Goal: Contribute content: Contribute content

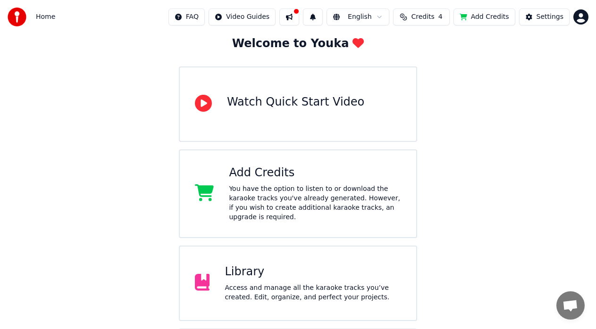
scroll to position [55, 0]
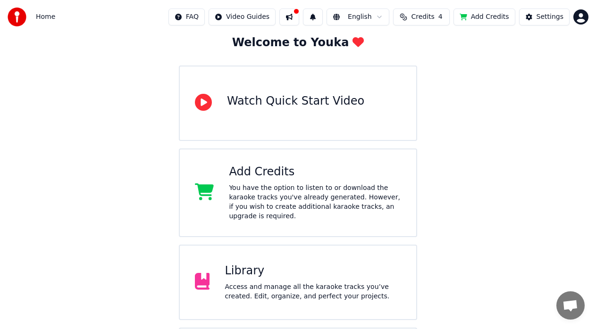
click at [273, 267] on div "Library" at bounding box center [312, 271] width 176 height 15
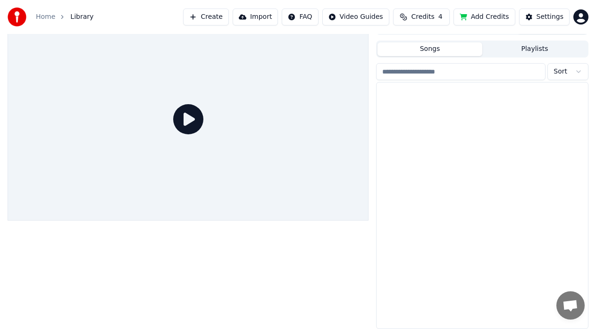
scroll to position [16, 0]
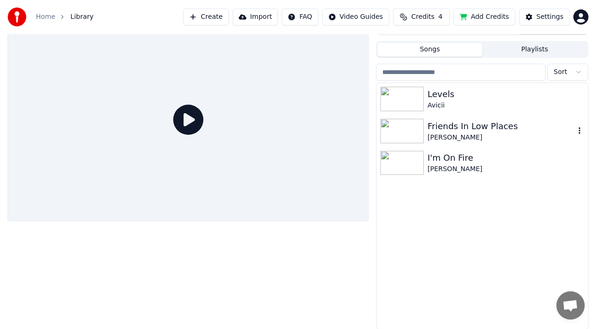
click at [390, 137] on img at bounding box center [401, 131] width 43 height 25
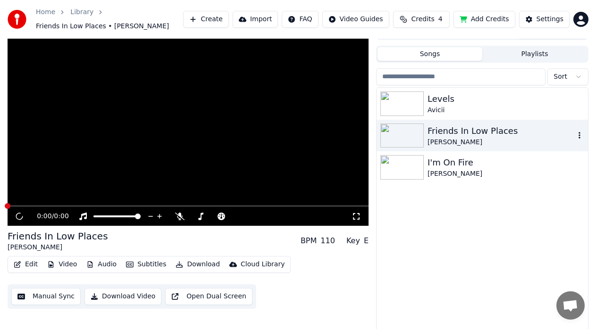
scroll to position [20, 0]
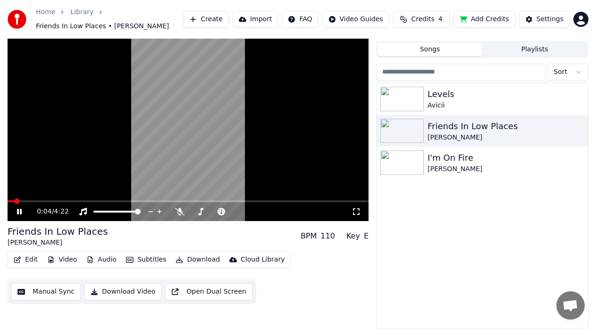
click at [358, 210] on icon at bounding box center [355, 212] width 9 height 8
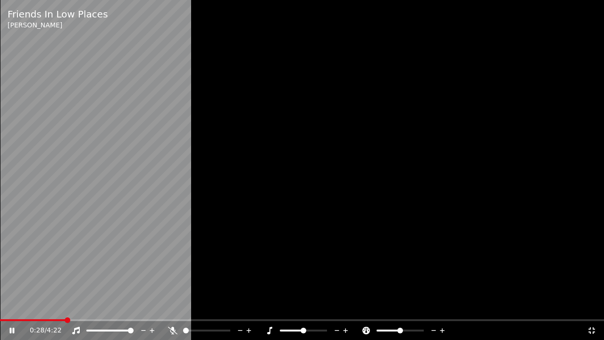
drag, startPoint x: 95, startPoint y: 275, endPoint x: 149, endPoint y: 255, distance: 56.8
click at [149, 255] on video at bounding box center [302, 170] width 604 height 340
drag, startPoint x: 136, startPoint y: 245, endPoint x: 276, endPoint y: 217, distance: 143.2
click at [276, 217] on div at bounding box center [302, 170] width 604 height 340
click at [241, 195] on div at bounding box center [302, 170] width 604 height 340
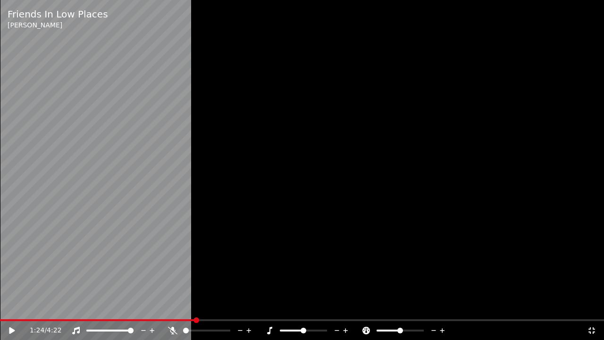
click at [241, 195] on div at bounding box center [302, 170] width 604 height 340
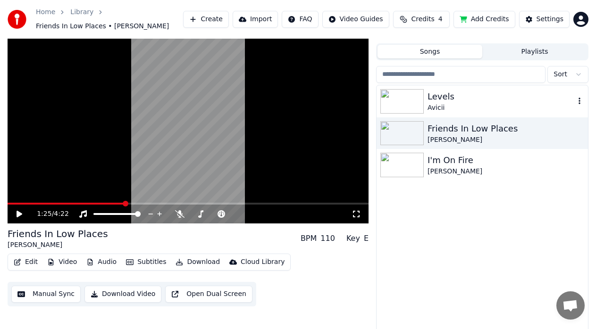
click at [394, 96] on img at bounding box center [401, 101] width 43 height 25
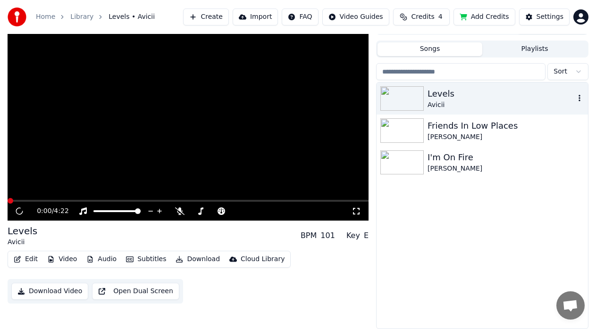
click at [394, 96] on img at bounding box center [401, 98] width 43 height 25
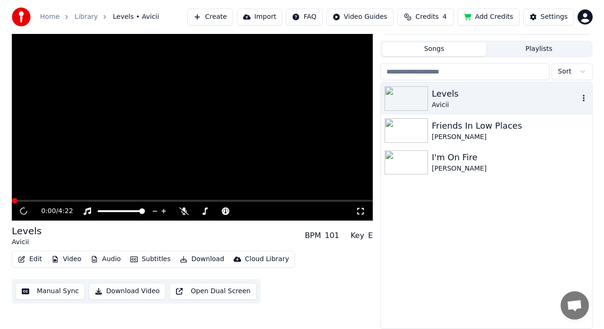
scroll to position [13, 0]
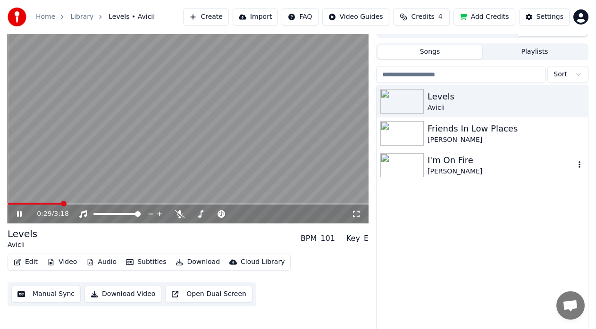
click at [405, 161] on img at bounding box center [401, 165] width 43 height 25
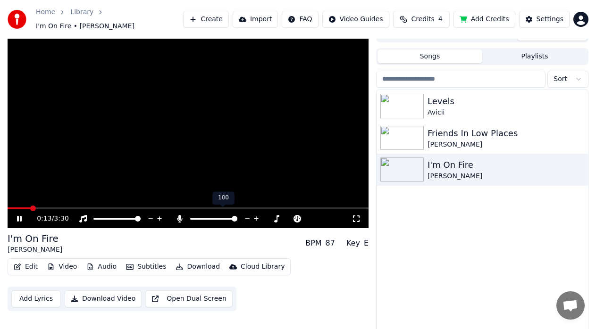
click at [237, 216] on span at bounding box center [235, 219] width 6 height 6
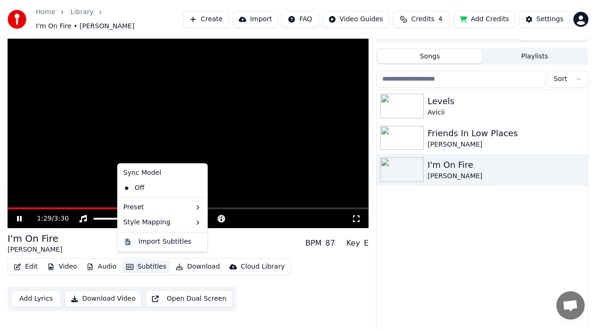
click at [144, 260] on button "Subtitles" at bounding box center [146, 266] width 48 height 13
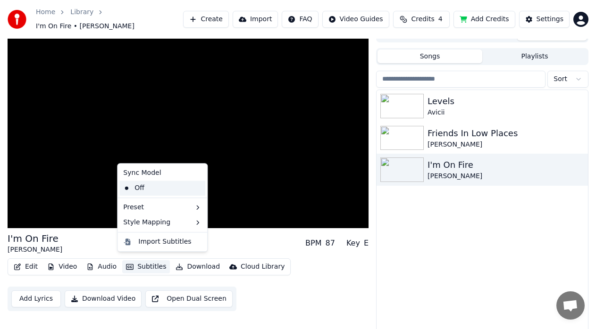
click at [139, 189] on div "Off" at bounding box center [162, 188] width 86 height 15
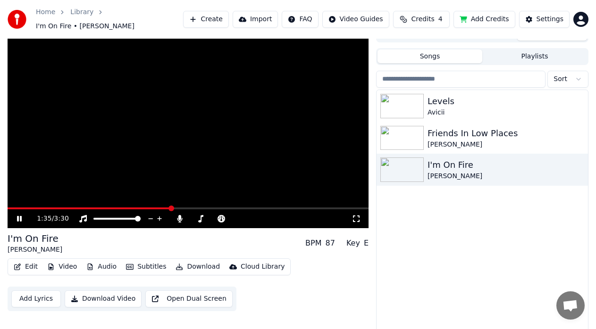
click at [135, 260] on button "Subtitles" at bounding box center [146, 266] width 48 height 13
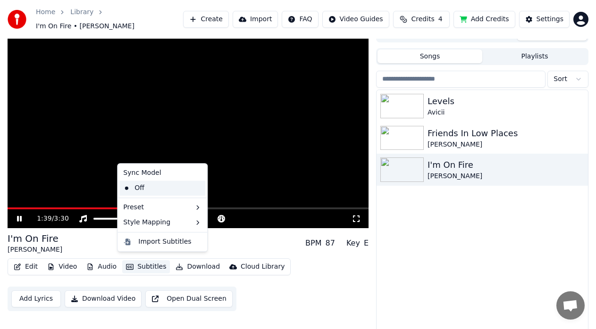
click at [129, 185] on div "Off" at bounding box center [162, 188] width 86 height 15
click at [134, 260] on button "Subtitles" at bounding box center [146, 266] width 48 height 13
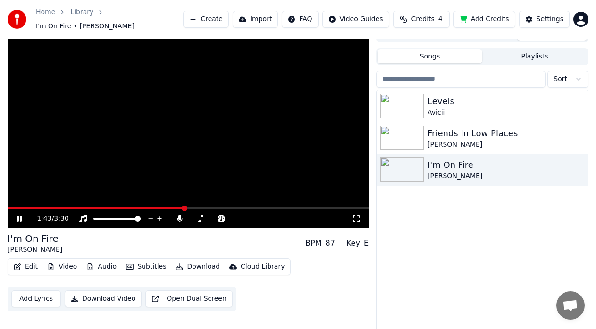
click at [243, 237] on div "I'm On Fire [PERSON_NAME] BPM 87 Key E" at bounding box center [188, 243] width 361 height 23
click at [355, 216] on icon at bounding box center [355, 219] width 9 height 8
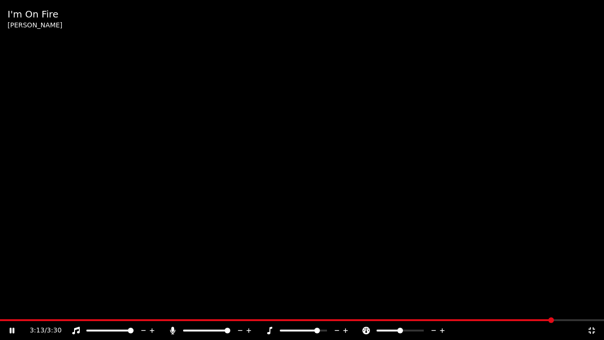
click at [318, 328] on span at bounding box center [317, 330] width 6 height 6
click at [592, 329] on icon at bounding box center [591, 330] width 9 height 8
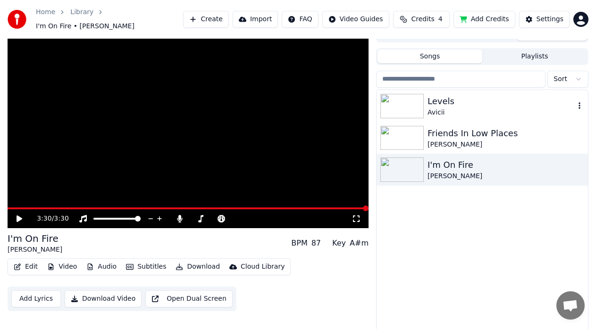
click at [389, 99] on img at bounding box center [401, 106] width 43 height 25
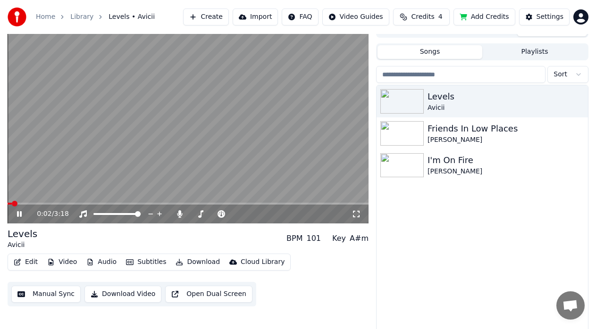
click at [356, 215] on icon at bounding box center [355, 214] width 9 height 8
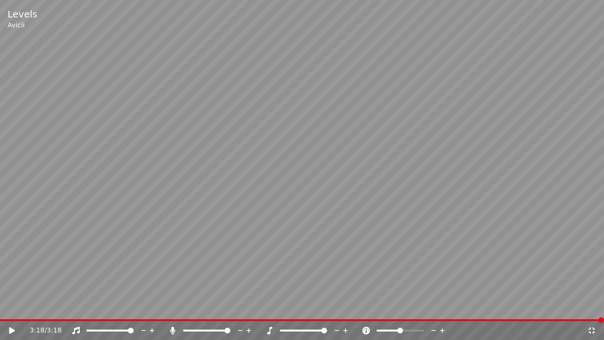
click at [373, 189] on video at bounding box center [302, 170] width 604 height 340
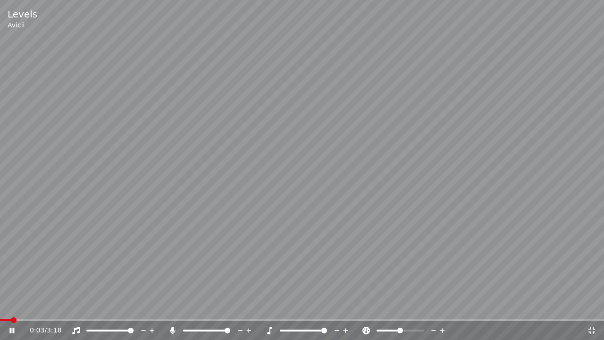
click at [594, 329] on icon at bounding box center [591, 330] width 9 height 8
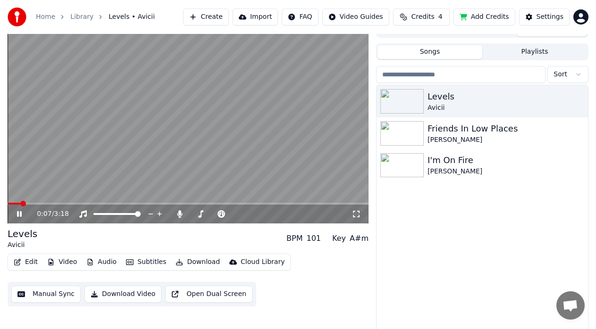
click at [215, 12] on button "Create" at bounding box center [206, 16] width 46 height 17
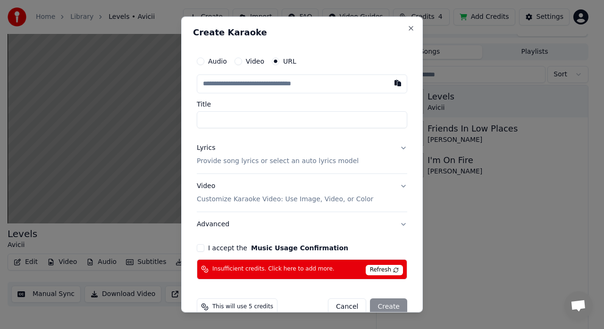
scroll to position [18, 0]
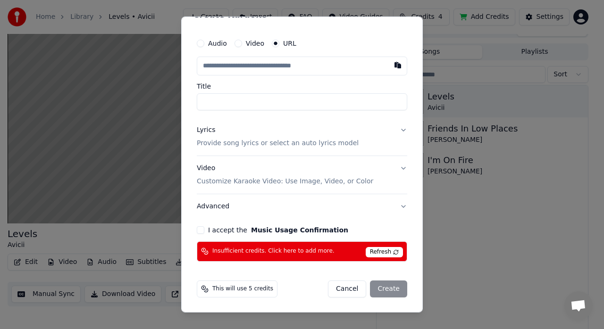
click at [200, 229] on button "I accept the Music Usage Confirmation" at bounding box center [201, 230] width 8 height 8
click at [397, 130] on button "Lyrics Provide song lyrics or select an auto lyrics model" at bounding box center [302, 137] width 210 height 38
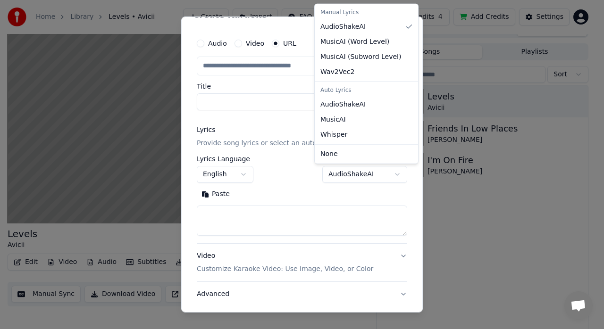
click at [391, 177] on body "**********" at bounding box center [298, 151] width 596 height 329
select select "*******"
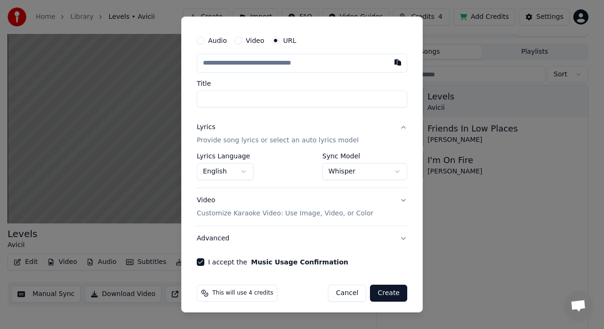
scroll to position [21, 0]
click at [236, 95] on input "Title" at bounding box center [302, 98] width 210 height 17
type input "*"
click at [210, 63] on input "text" at bounding box center [302, 62] width 210 height 19
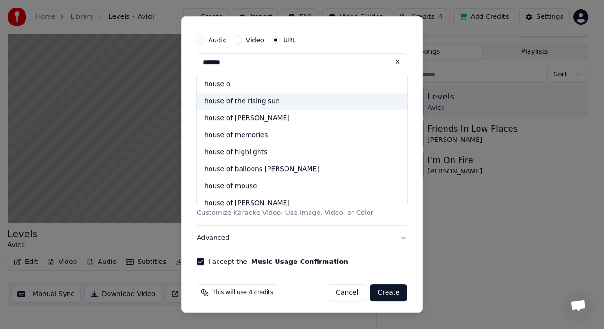
type input "*******"
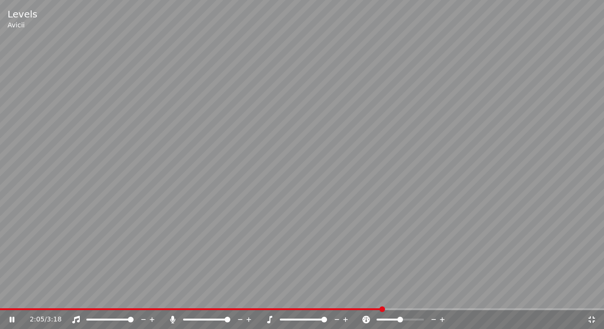
scroll to position [16, 0]
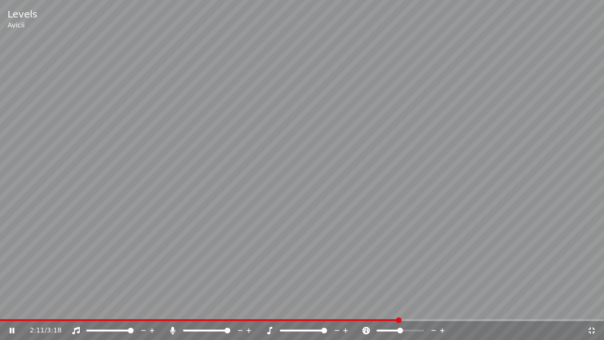
click at [594, 329] on div "Levels [PERSON_NAME] 2:11 / 3:18" at bounding box center [302, 170] width 604 height 340
click at [593, 329] on icon at bounding box center [591, 330] width 7 height 7
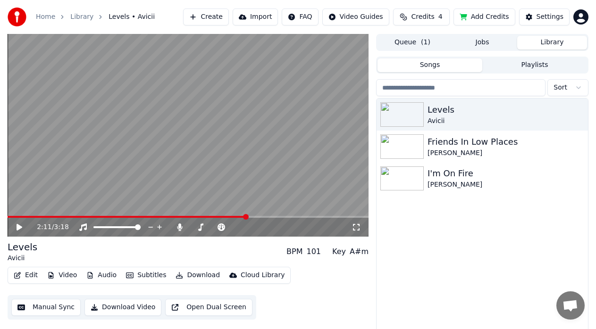
click at [215, 13] on button "Create" at bounding box center [206, 16] width 46 height 17
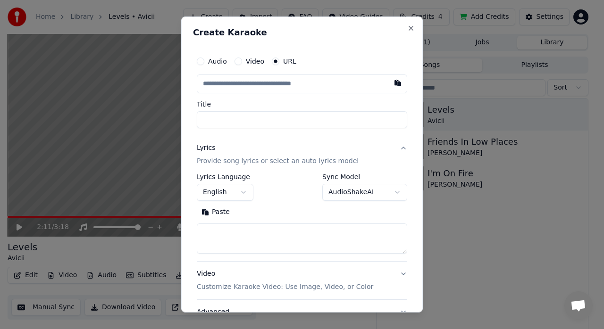
click at [222, 87] on input "text" at bounding box center [302, 84] width 210 height 19
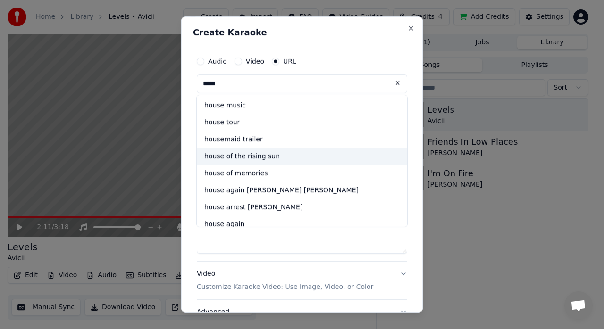
click at [224, 156] on div "house of the rising sun" at bounding box center [302, 156] width 210 height 17
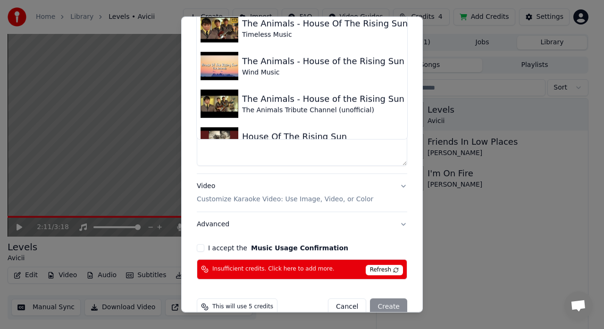
scroll to position [88, 0]
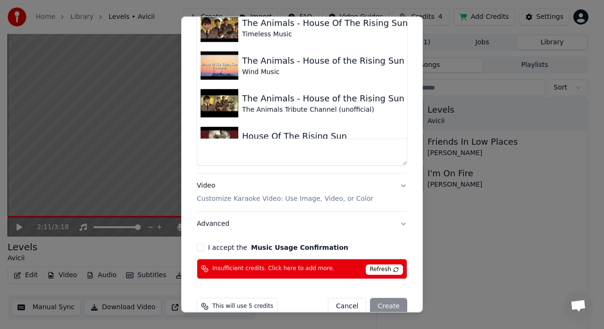
click at [201, 249] on button "I accept the Music Usage Confirmation" at bounding box center [201, 248] width 8 height 8
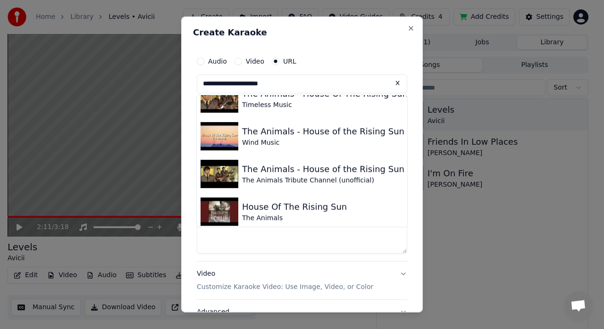
scroll to position [0, 0]
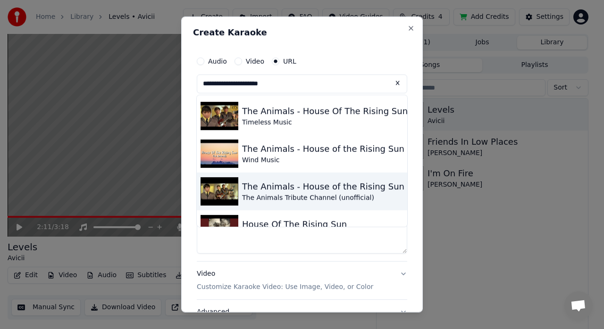
click at [327, 185] on div "The Animals - House of the Rising Sun ♫ 60+ YEARS 🎶⭐ ❤" at bounding box center [370, 186] width 257 height 13
type input "**********"
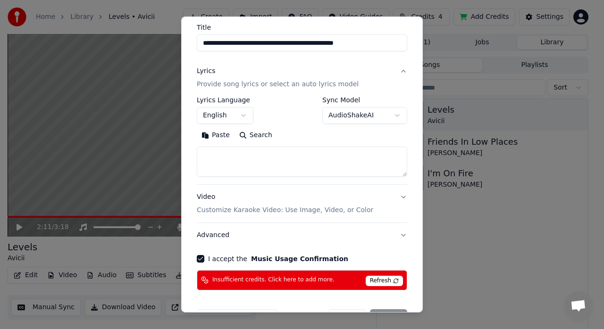
scroll to position [65, 0]
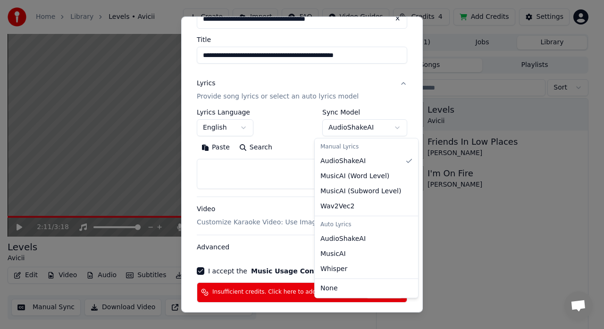
click at [389, 126] on body "**********" at bounding box center [298, 164] width 596 height 329
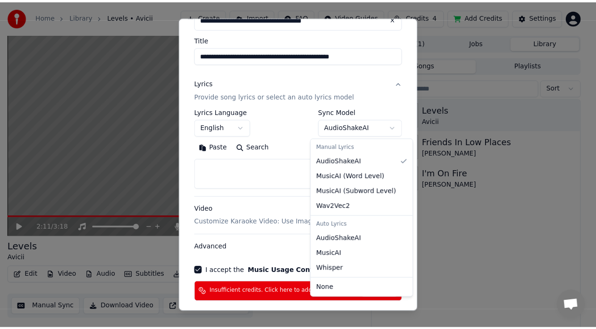
scroll to position [25, 0]
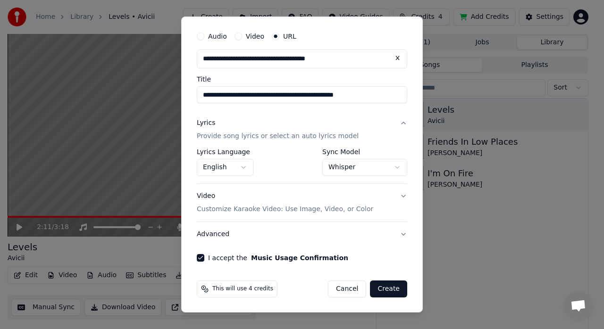
click at [374, 288] on button "Create" at bounding box center [388, 289] width 37 height 17
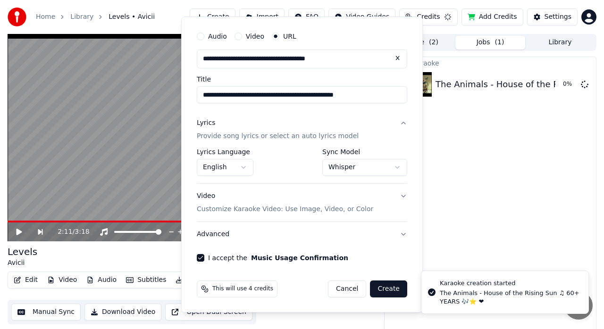
select select "**********"
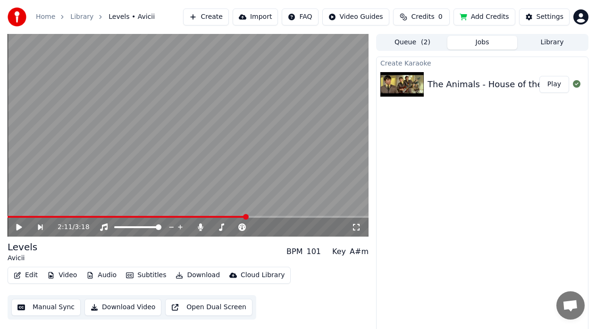
click at [399, 86] on img at bounding box center [401, 84] width 43 height 25
click at [555, 84] on button "Play" at bounding box center [554, 84] width 30 height 17
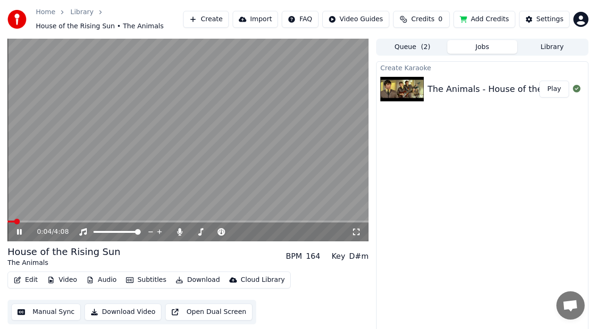
click at [356, 232] on icon at bounding box center [355, 232] width 9 height 8
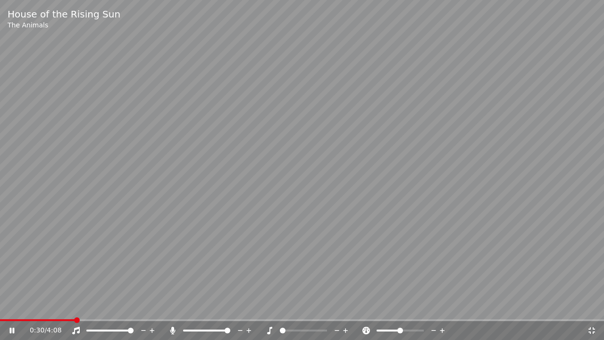
click at [280, 329] on span at bounding box center [280, 330] width 0 height 2
click at [290, 329] on span at bounding box center [303, 330] width 47 height 2
click at [283, 329] on span at bounding box center [282, 330] width 4 height 2
click at [189, 328] on div at bounding box center [215, 329] width 76 height 9
click at [189, 329] on span at bounding box center [186, 330] width 6 height 2
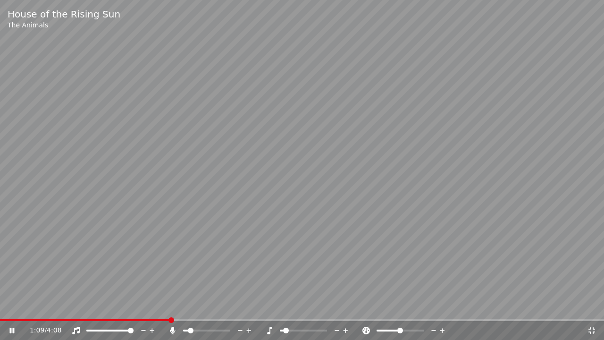
click at [186, 329] on span at bounding box center [186, 330] width 6 height 2
click at [291, 329] on span at bounding box center [303, 330] width 47 height 2
click at [211, 329] on div at bounding box center [215, 329] width 76 height 9
click at [214, 329] on div at bounding box center [215, 329] width 76 height 9
click at [214, 329] on span at bounding box center [206, 330] width 47 height 2
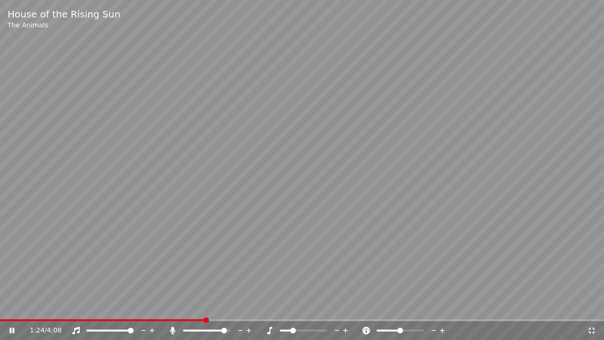
click at [226, 329] on span at bounding box center [206, 330] width 47 height 2
click at [228, 329] on span at bounding box center [206, 330] width 47 height 2
click at [297, 329] on span at bounding box center [303, 330] width 47 height 2
click at [298, 329] on span at bounding box center [296, 330] width 6 height 6
click at [299, 329] on span at bounding box center [303, 330] width 47 height 2
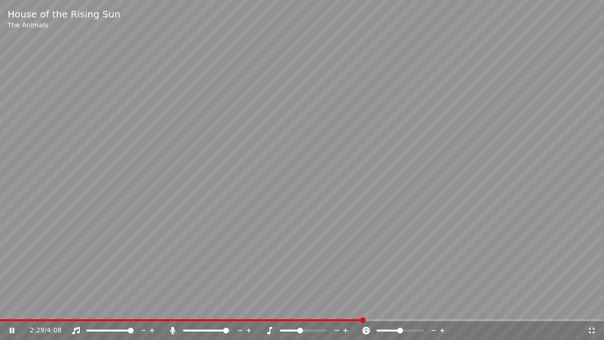
click at [186, 329] on div at bounding box center [215, 329] width 76 height 9
click at [185, 328] on div at bounding box center [215, 329] width 76 height 9
click at [185, 329] on span at bounding box center [184, 330] width 3 height 2
click at [183, 329] on span at bounding box center [186, 330] width 6 height 6
click at [285, 329] on span at bounding box center [290, 330] width 20 height 2
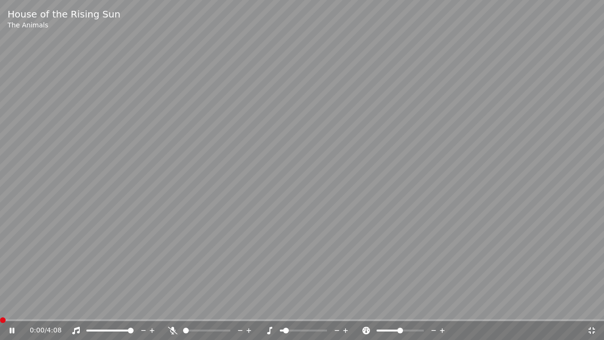
click at [0, 319] on span at bounding box center [3, 320] width 6 height 6
click at [198, 329] on span at bounding box center [206, 330] width 47 height 2
click at [208, 329] on span at bounding box center [206, 330] width 47 height 2
click at [221, 329] on span at bounding box center [206, 330] width 47 height 2
click at [385, 329] on span at bounding box center [380, 330] width 9 height 2
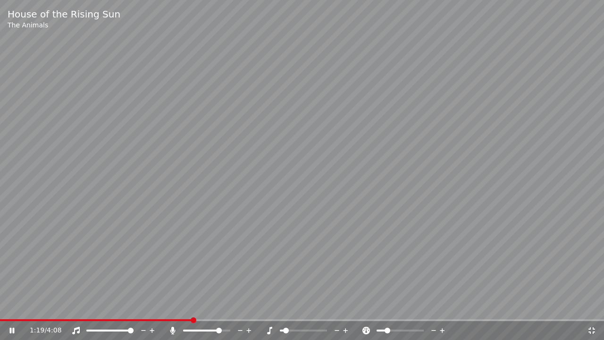
click at [382, 329] on div at bounding box center [409, 329] width 76 height 9
click at [296, 329] on span at bounding box center [303, 330] width 47 height 2
click at [302, 329] on span at bounding box center [303, 330] width 47 height 2
click at [401, 329] on span at bounding box center [399, 330] width 47 height 2
click at [418, 257] on video at bounding box center [302, 170] width 604 height 340
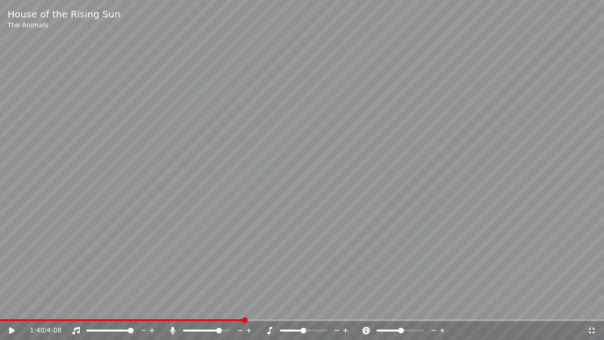
click at [589, 329] on icon at bounding box center [591, 330] width 7 height 7
